Goal: Information Seeking & Learning: Understand process/instructions

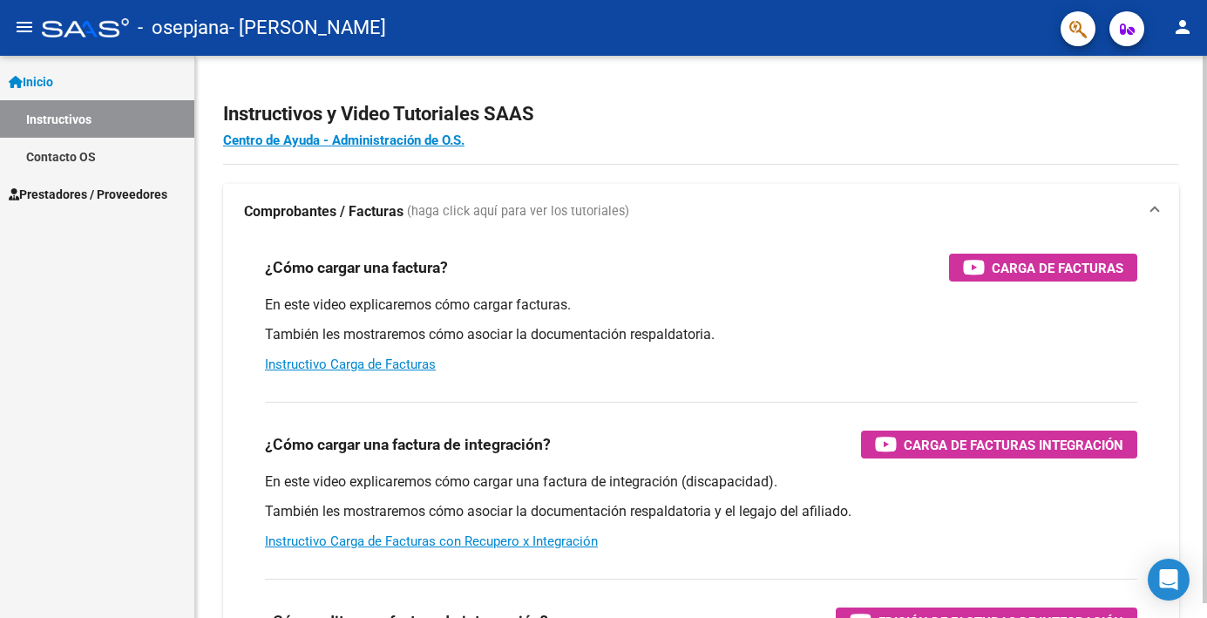
scroll to position [31, 0]
click at [469, 261] on div "¿Cómo cargar una factura? Carga de Facturas En este video explicaremos cómo car…" at bounding box center [701, 314] width 914 height 148
click at [113, 100] on link "Instructivos" at bounding box center [97, 118] width 194 height 37
click at [1063, 257] on span "Carga de Facturas" at bounding box center [1058, 268] width 132 height 22
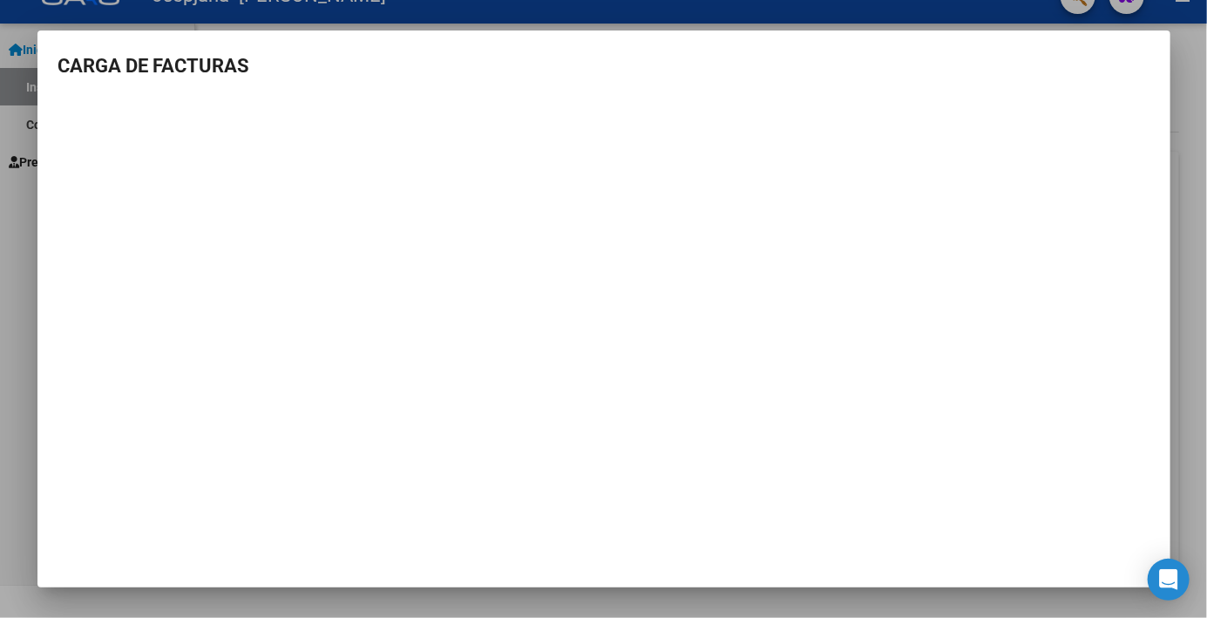
click at [4, 287] on div at bounding box center [603, 309] width 1207 height 618
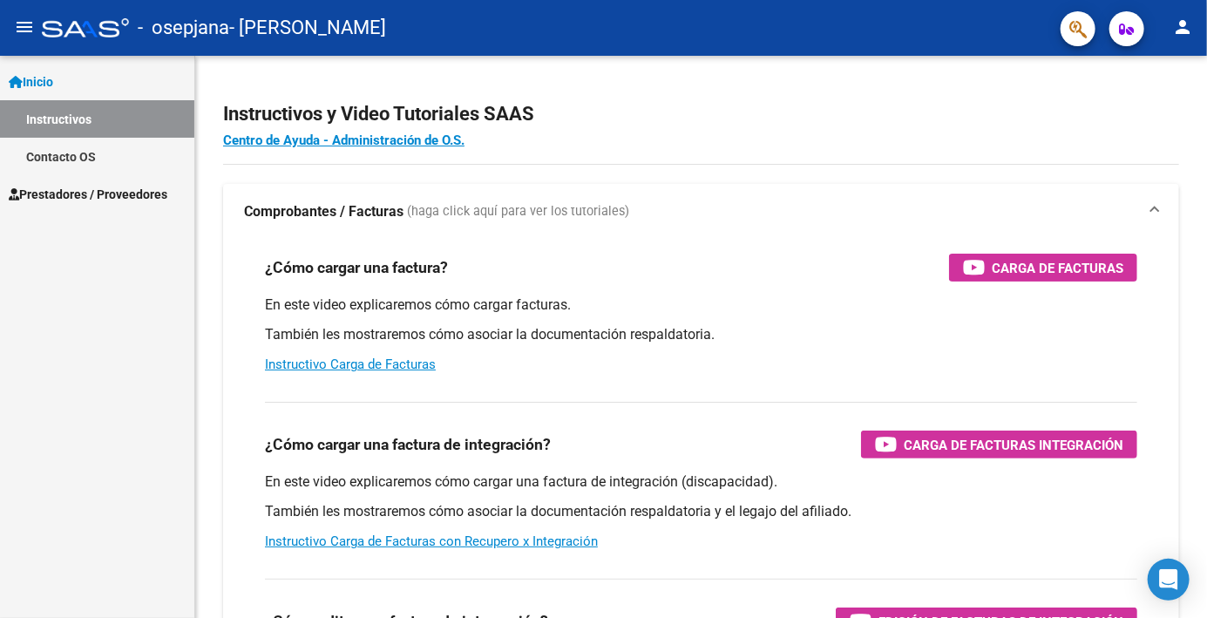
scroll to position [31, 0]
click at [107, 185] on span "Prestadores / Proveedores" at bounding box center [88, 194] width 159 height 19
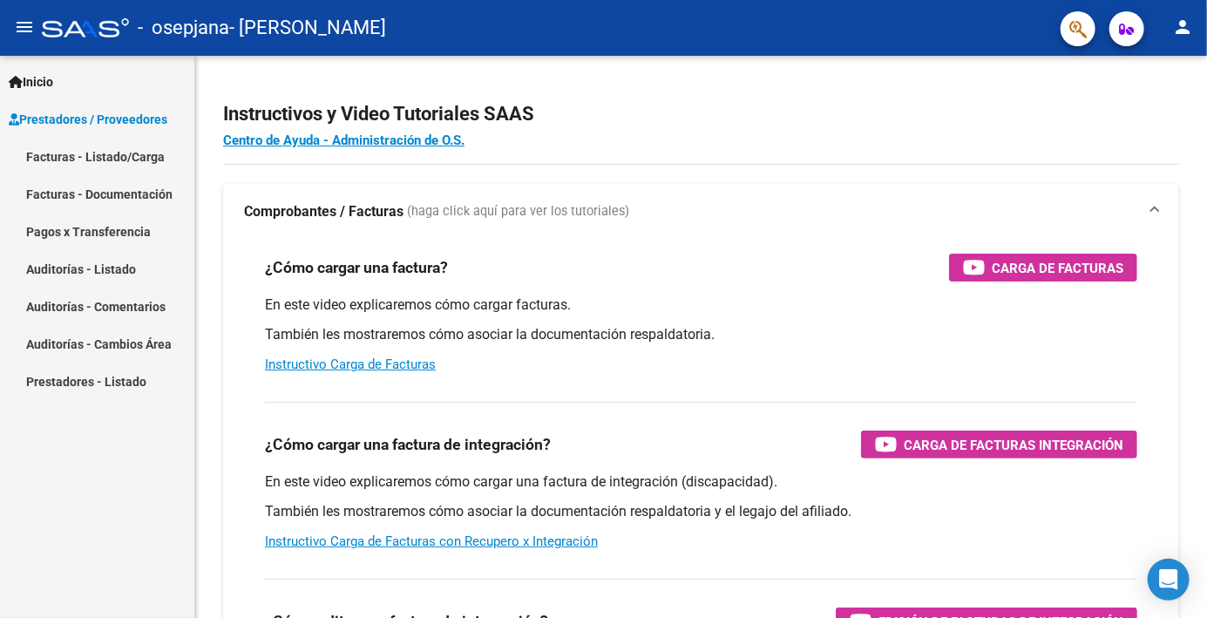
click at [98, 138] on link "Facturas - Listado/Carga" at bounding box center [97, 156] width 194 height 37
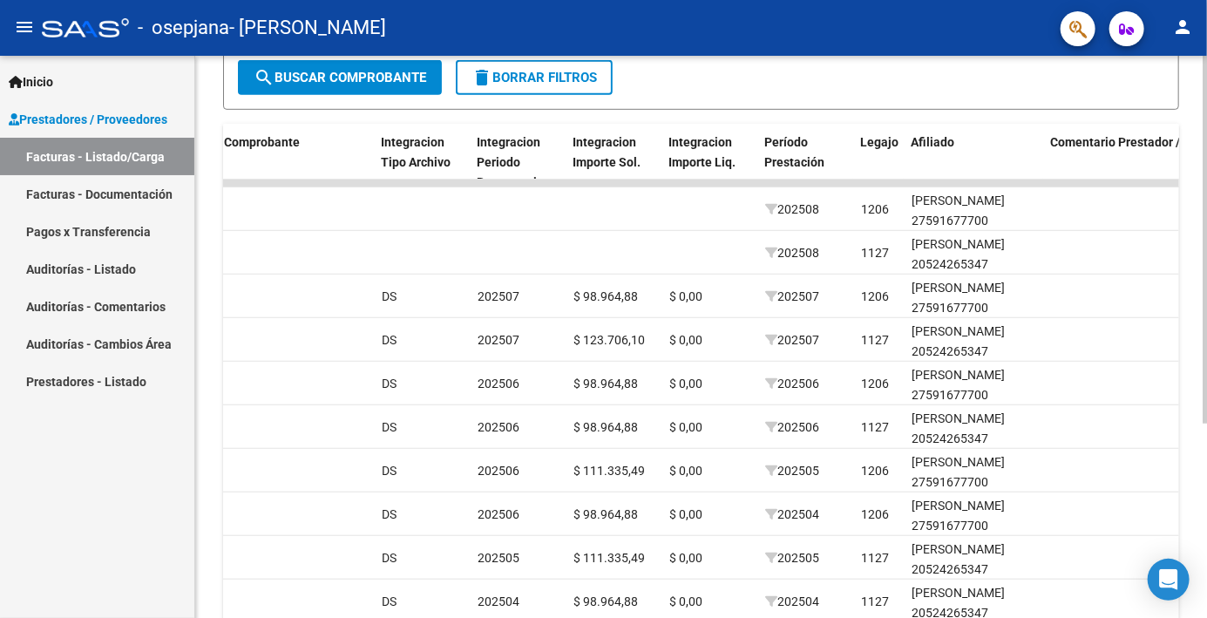
click at [1082, 149] on span "Comentario Prestador / Gerenciador" at bounding box center [1150, 142] width 201 height 14
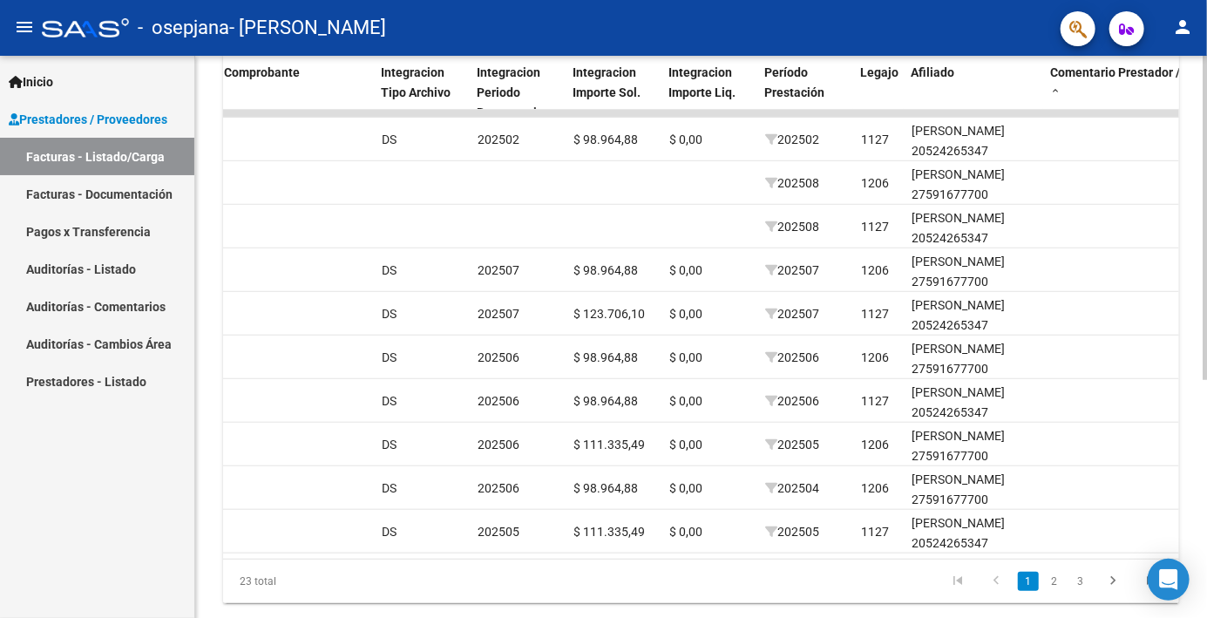
scroll to position [84, 0]
click at [1055, 571] on link "2" at bounding box center [1054, 580] width 21 height 19
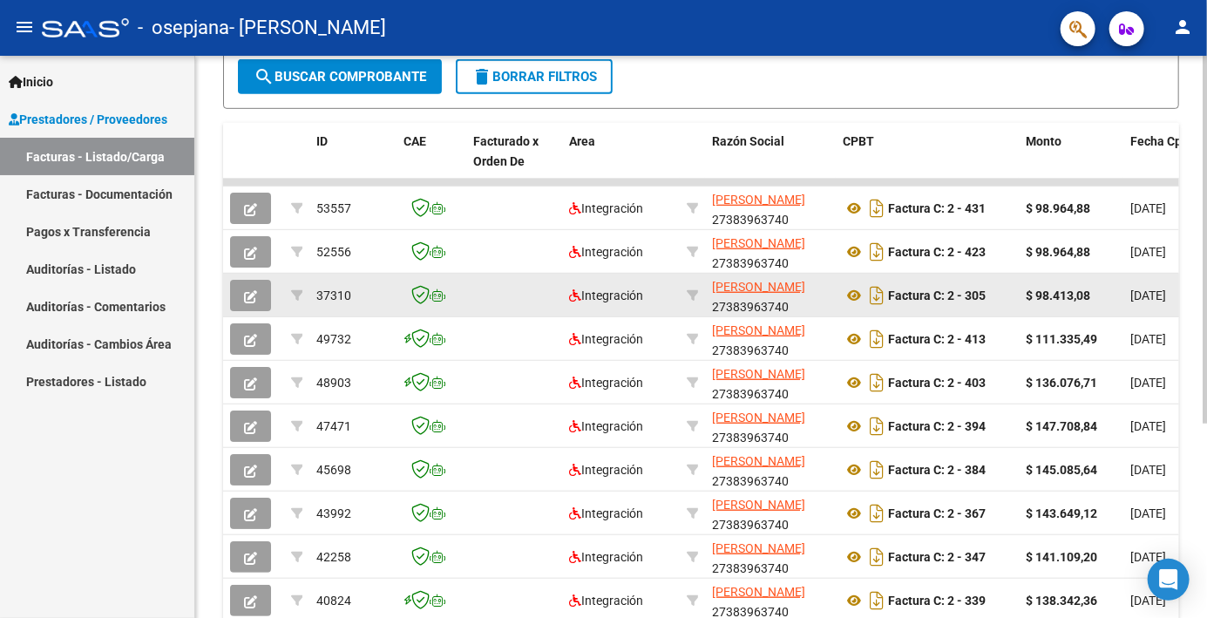
scroll to position [489, 0]
